Goal: Task Accomplishment & Management: Use online tool/utility

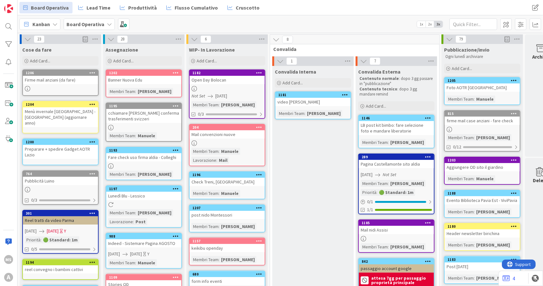
click at [69, 82] on div "Firme mail anziani (da fare)" at bounding box center [60, 80] width 75 height 8
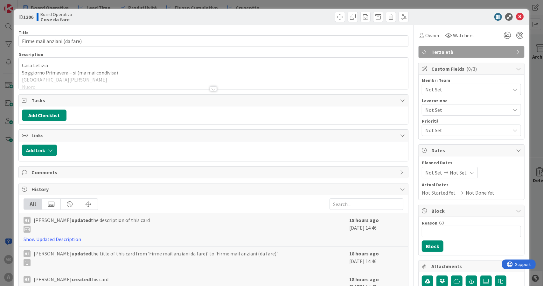
click at [212, 87] on div at bounding box center [213, 88] width 7 height 5
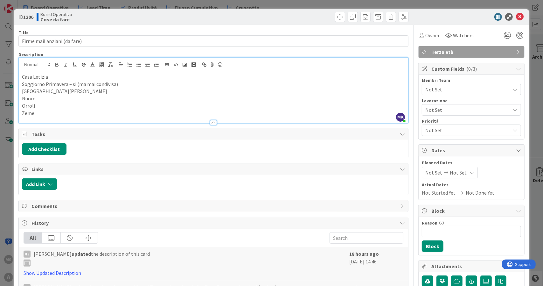
click at [50, 113] on p "Zeme" at bounding box center [213, 112] width 383 height 7
click at [42, 105] on p "Orroli" at bounding box center [213, 105] width 383 height 7
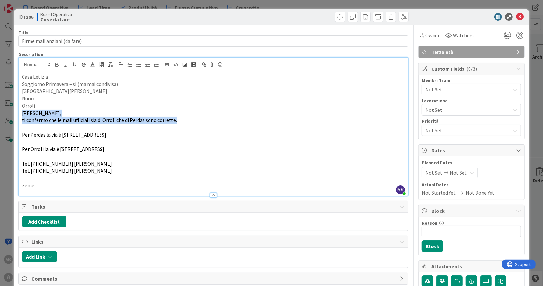
drag, startPoint x: 180, startPoint y: 120, endPoint x: 3, endPoint y: 115, distance: 177.5
click at [3, 115] on div "ID 1206 Board Operativa Cose da fare Title 28 / 128 Firme mail anziani (da fare…" at bounding box center [271, 143] width 543 height 286
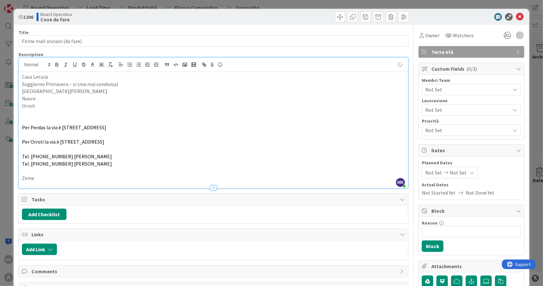
click at [20, 124] on div "Casa Letizia Soggiorno Primavera – si (ma mai condivisa) Santa Maria Nuova Nuor…" at bounding box center [214, 130] width 390 height 116
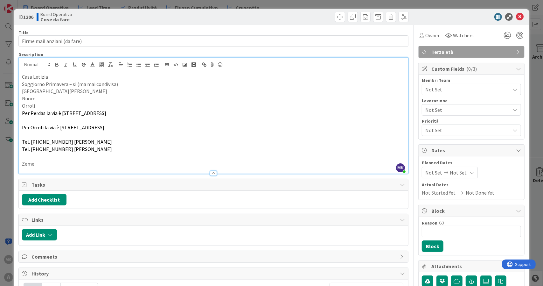
click at [21, 125] on div "Casa Letizia Soggiorno Primavera – si (ma mai condivisa) Santa Maria Nuova Nuor…" at bounding box center [214, 122] width 390 height 101
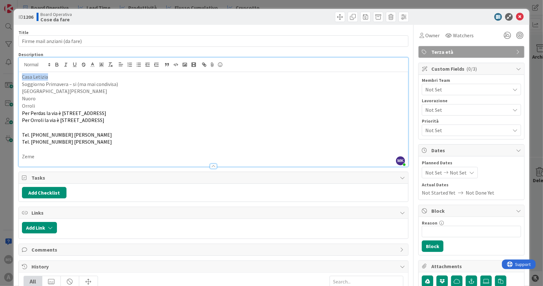
drag, startPoint x: 42, startPoint y: 77, endPoint x: 9, endPoint y: 76, distance: 33.4
click at [9, 76] on div "ID 1206 Board Operativa Cose da fare Title 28 / 128 Firme mail anziani (da fare…" at bounding box center [271, 143] width 543 height 286
copy p "Casa Letizia"
click at [37, 104] on p "Orroli" at bounding box center [213, 105] width 383 height 7
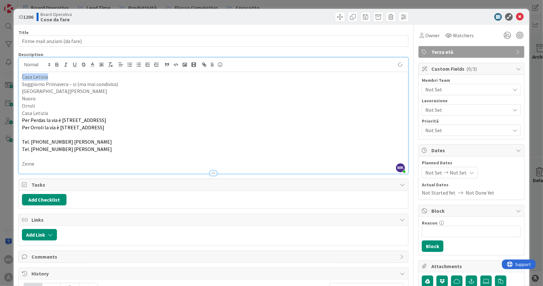
drag, startPoint x: 54, startPoint y: 76, endPoint x: 10, endPoint y: 71, distance: 44.2
click at [10, 71] on div "ID 1206 Board Operativa Cose da fare Title 28 / 128 Firme mail anziani (da fare…" at bounding box center [271, 143] width 543 height 286
click at [20, 86] on div "Soggiorno Primavera – si (ma mai condivisa) Santa Maria Nuova Nuoro Orroli Casa…" at bounding box center [214, 122] width 390 height 101
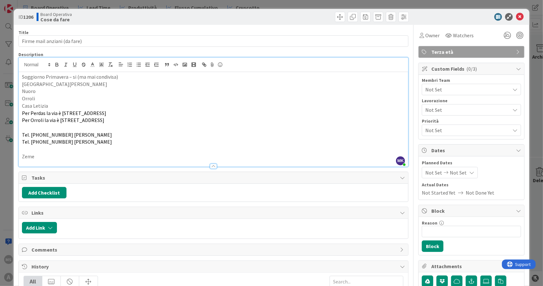
click at [70, 84] on p "Santa Maria Nuova" at bounding box center [213, 83] width 383 height 7
click at [125, 74] on p "Soggiorno Primavera – si (ma mai condivisa)" at bounding box center [213, 76] width 383 height 7
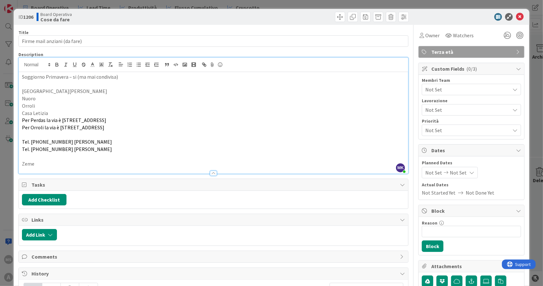
click at [65, 92] on p "Santa Maria Nuova" at bounding box center [213, 90] width 383 height 7
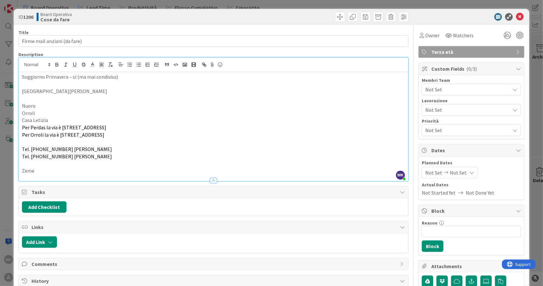
click at [56, 104] on p "Nuoro" at bounding box center [213, 105] width 383 height 7
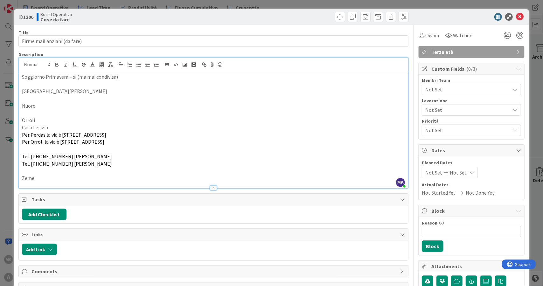
click at [59, 147] on p at bounding box center [213, 148] width 383 height 7
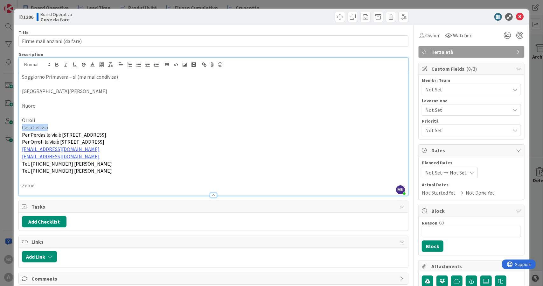
drag, startPoint x: 55, startPoint y: 127, endPoint x: 11, endPoint y: 127, distance: 44.2
click at [11, 127] on div "ID 1206 Board Operativa Cose da fare Title 28 / 128 Firme mail anziani (da fare…" at bounding box center [271, 143] width 543 height 286
click at [57, 62] on icon "button" at bounding box center [57, 65] width 6 height 6
click at [49, 63] on icon at bounding box center [49, 65] width 6 height 6
click at [41, 94] on span at bounding box center [36, 95] width 25 height 12
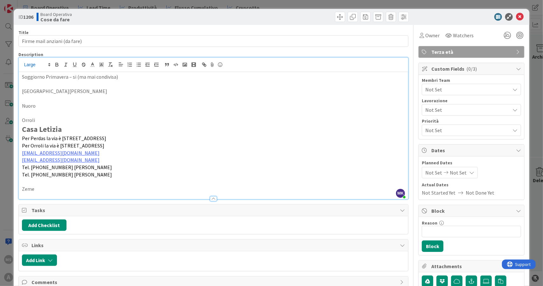
click at [113, 136] on p "Per Perdas la via è Via San Salvatore, 30" at bounding box center [213, 138] width 383 height 7
click at [54, 116] on p "Orroli" at bounding box center [213, 119] width 383 height 7
click at [39, 114] on p at bounding box center [213, 112] width 383 height 7
drag, startPoint x: 41, startPoint y: 119, endPoint x: 19, endPoint y: 116, distance: 21.8
click at [20, 118] on div "Soggiorno Primavera – si (ma mai condivisa) Santa Maria Nuova Nuoro Orroli Casa…" at bounding box center [214, 135] width 390 height 127
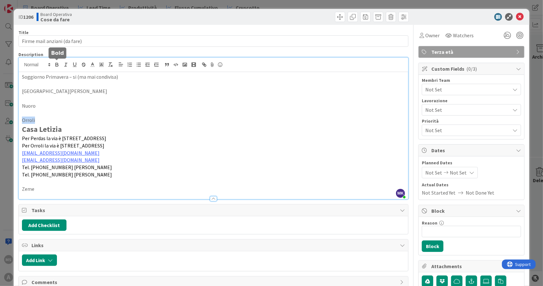
click at [57, 63] on icon "button" at bounding box center [57, 64] width 2 height 2
click at [48, 63] on icon at bounding box center [49, 65] width 6 height 6
click at [36, 95] on span at bounding box center [36, 95] width 25 height 12
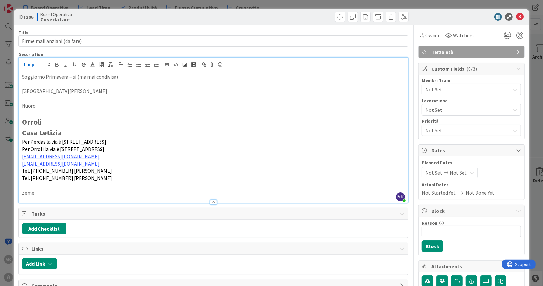
click at [72, 115] on p at bounding box center [213, 112] width 383 height 7
click at [48, 122] on p "Orroli" at bounding box center [213, 121] width 383 height 11
click at [514, 11] on div "ID 1206 Board Operativa Cose da fare" at bounding box center [272, 17] width 516 height 16
click at [516, 16] on icon at bounding box center [520, 17] width 8 height 8
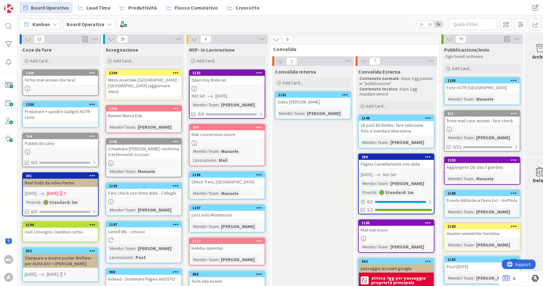
click at [153, 82] on div "Menù invernale Pavia - Milano (aggiornare anno)" at bounding box center [143, 86] width 75 height 20
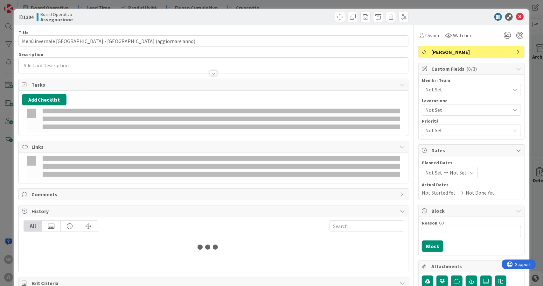
click at [458, 88] on span "Not Set" at bounding box center [467, 90] width 85 height 8
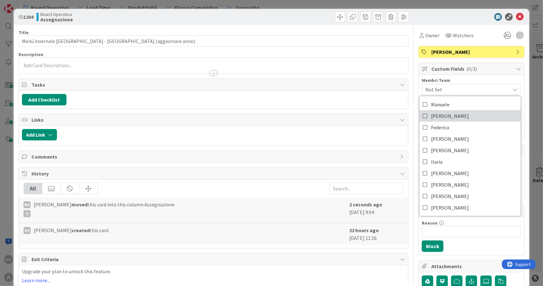
drag, startPoint x: 446, startPoint y: 116, endPoint x: 463, endPoint y: 93, distance: 28.4
click at [446, 116] on link "Eleonora" at bounding box center [470, 115] width 101 height 11
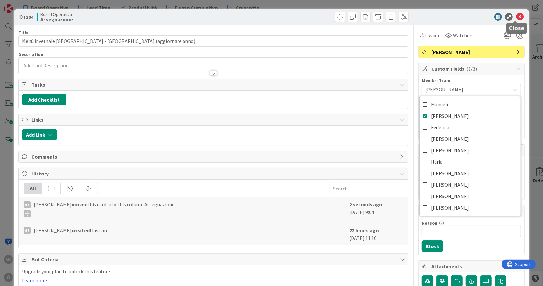
click at [517, 16] on icon at bounding box center [520, 17] width 8 height 8
